Goal: Find specific page/section: Find specific page/section

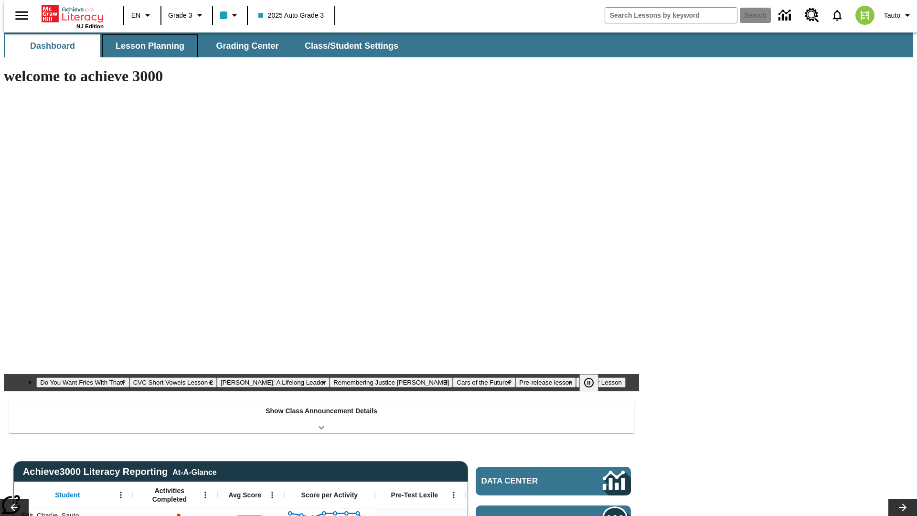
click at [146, 46] on button "Lesson Planning" at bounding box center [150, 45] width 96 height 23
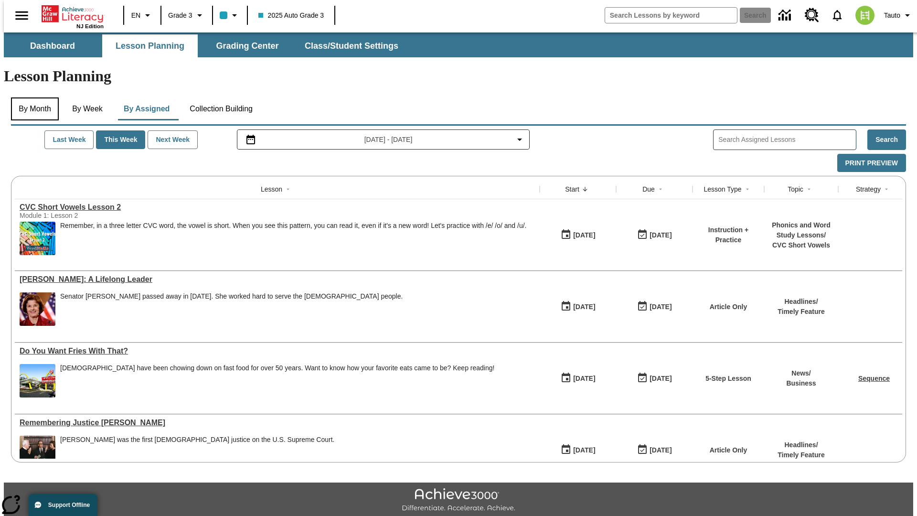
click at [32, 97] on button "By Month" at bounding box center [35, 108] width 48 height 23
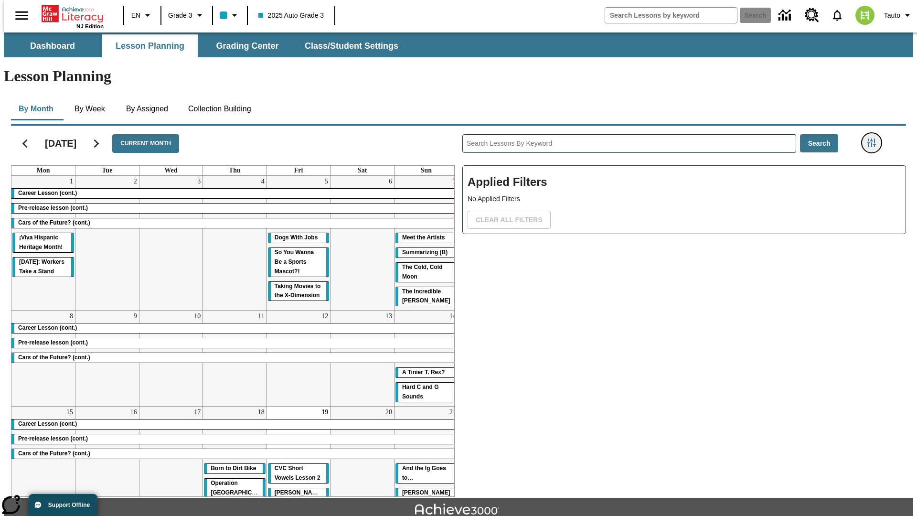
click at [875, 139] on icon "Filters Side menu" at bounding box center [872, 143] width 9 height 9
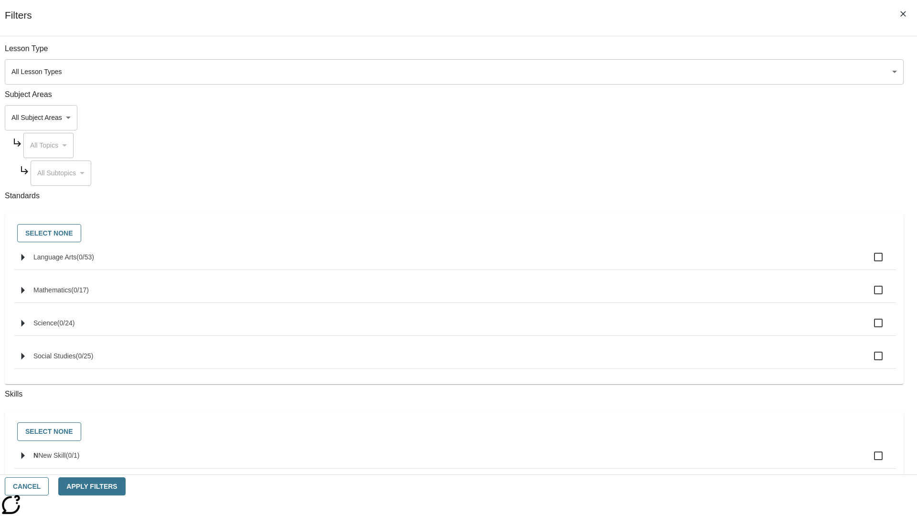
click at [688, 72] on body "Skip to main content [GEOGRAPHIC_DATA] Edition EN Grade 3 2025 Auto Grade 3 Sea…" at bounding box center [459, 295] width 910 height 527
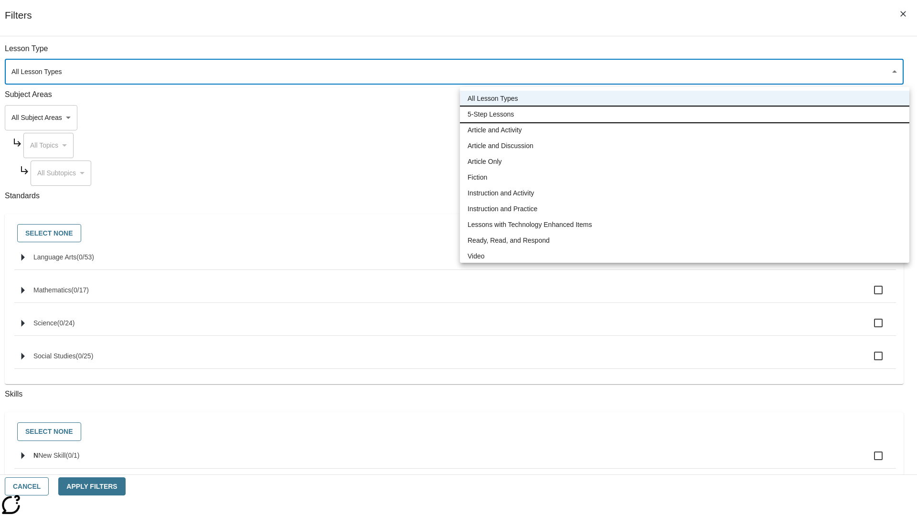
click at [685, 114] on li "5-Step Lessons" at bounding box center [685, 115] width 450 height 16
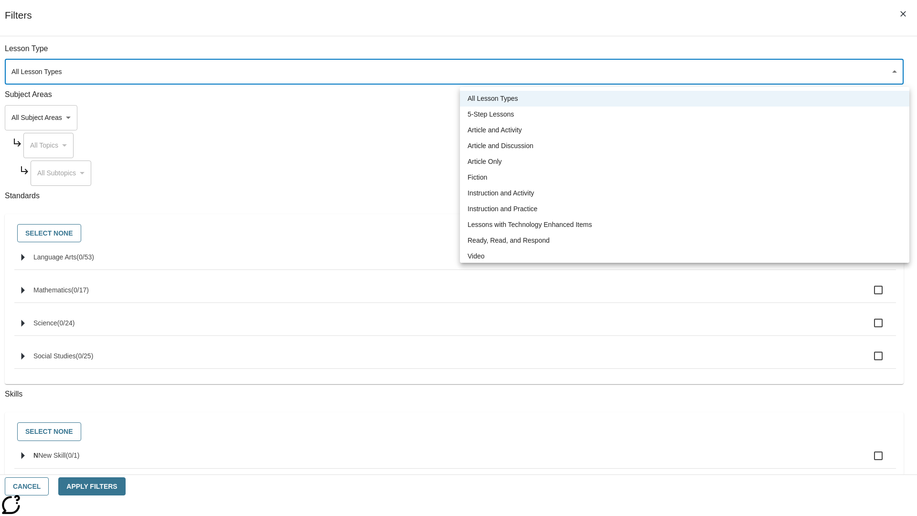
type input "1"
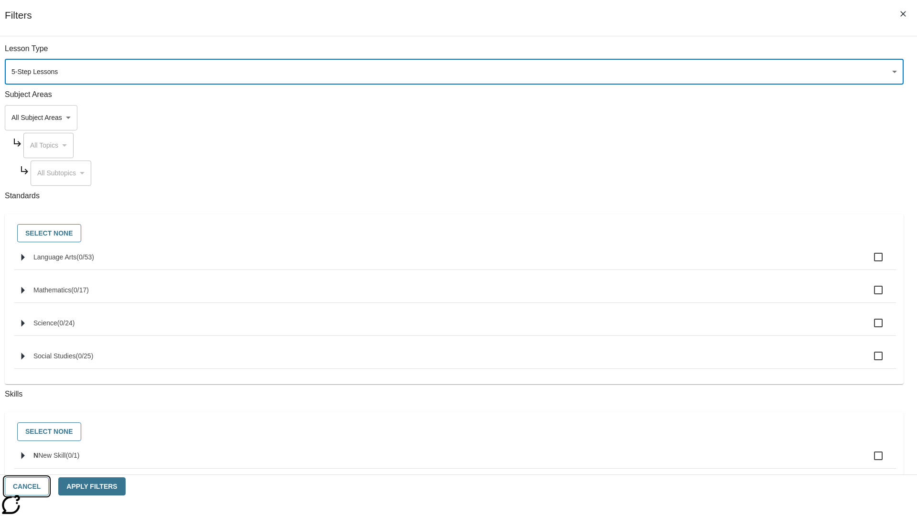
click at [49, 486] on button "Cancel" at bounding box center [27, 486] width 44 height 19
click at [875, 139] on icon "Filters Side menu" at bounding box center [872, 143] width 9 height 9
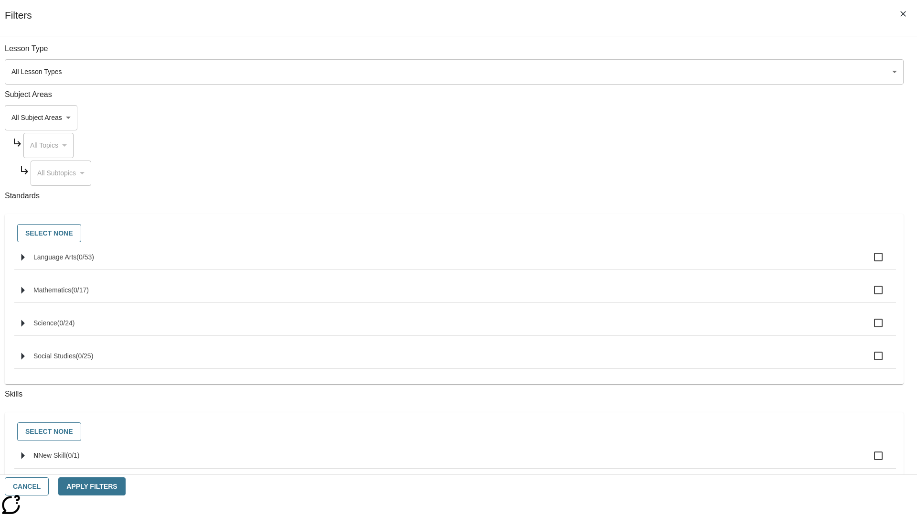
click at [688, 72] on body "Skip to main content [GEOGRAPHIC_DATA] Edition EN Grade 3 2025 Auto Grade 3 Sea…" at bounding box center [459, 295] width 910 height 527
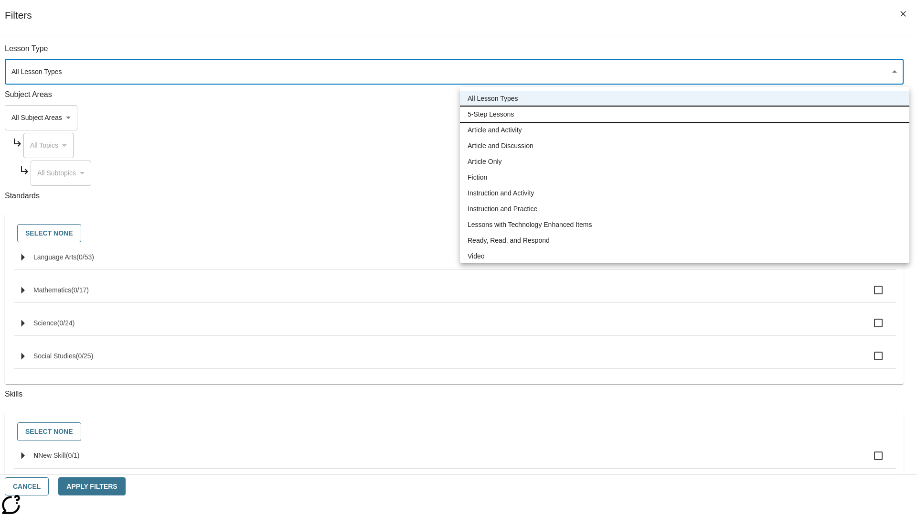
click at [685, 114] on li "5-Step Lessons" at bounding box center [685, 115] width 450 height 16
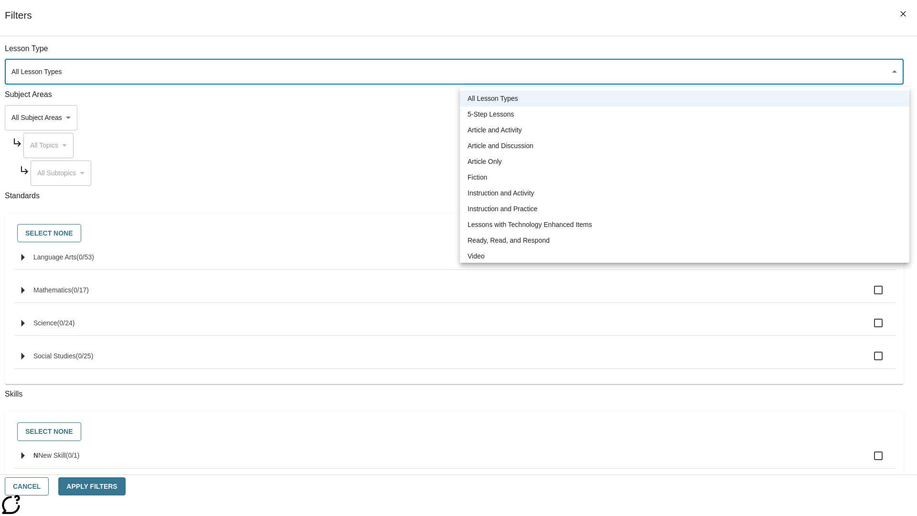
type input "1"
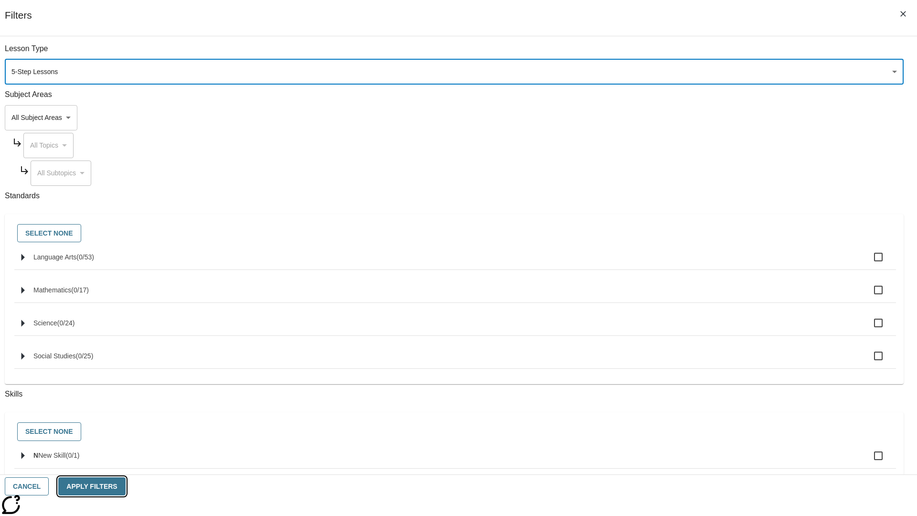
click at [125, 486] on button "Apply Filters" at bounding box center [91, 486] width 67 height 19
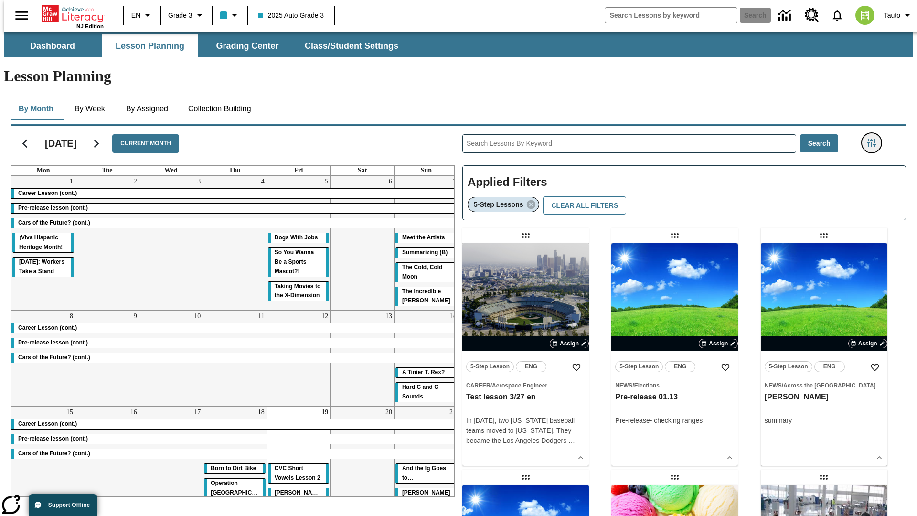
click at [875, 139] on icon "Filters Side menu" at bounding box center [872, 143] width 9 height 9
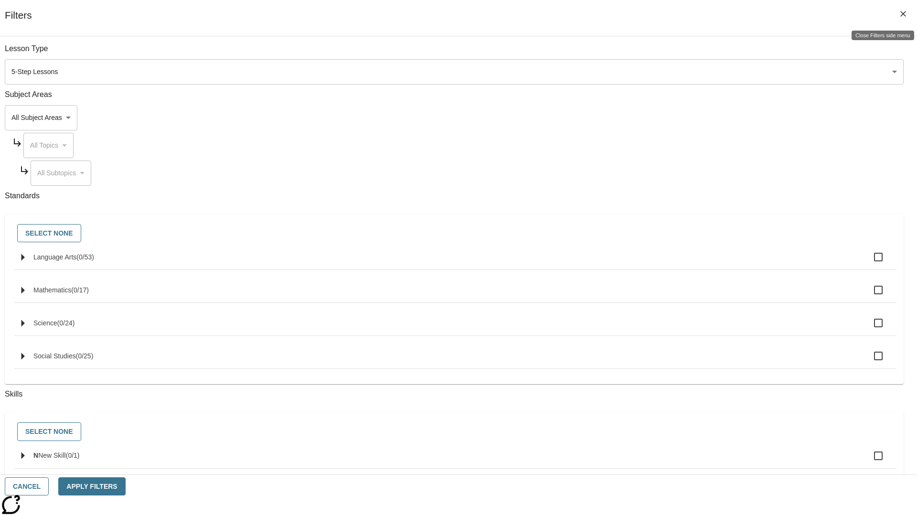
click at [904, 14] on icon "Close Filters side menu" at bounding box center [904, 14] width 6 height 6
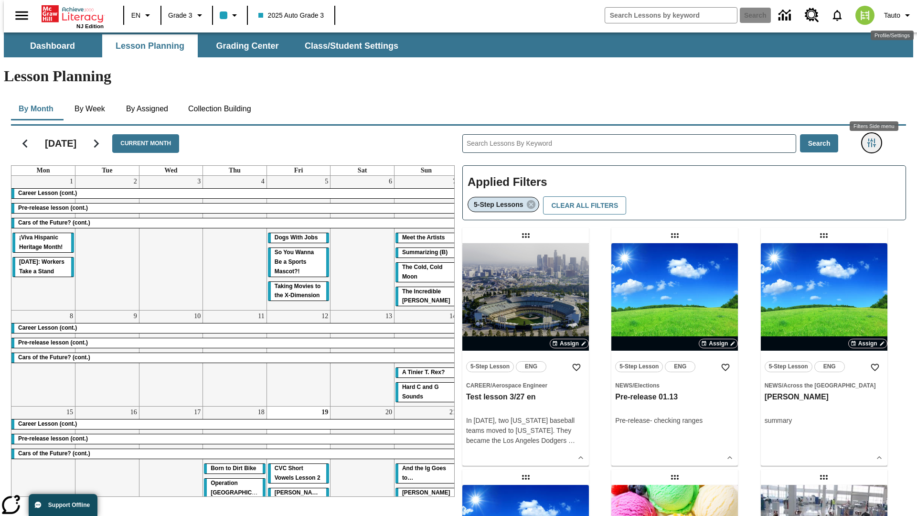
click at [875, 139] on icon "Filters Side menu" at bounding box center [872, 143] width 9 height 9
